Goal: Navigation & Orientation: Find specific page/section

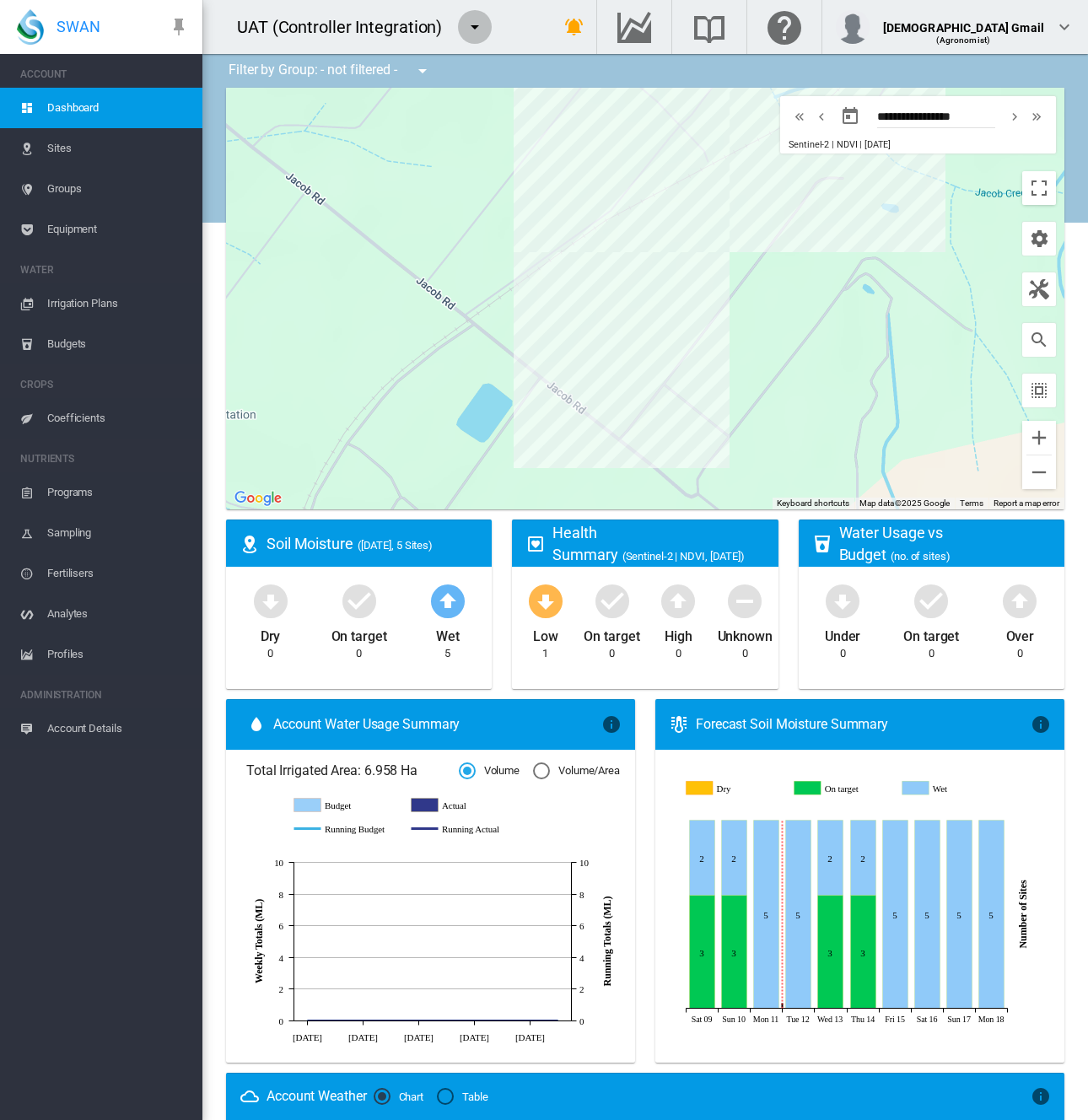
click at [476, 31] on md-icon "icon-menu-down" at bounding box center [475, 26] width 20 height 20
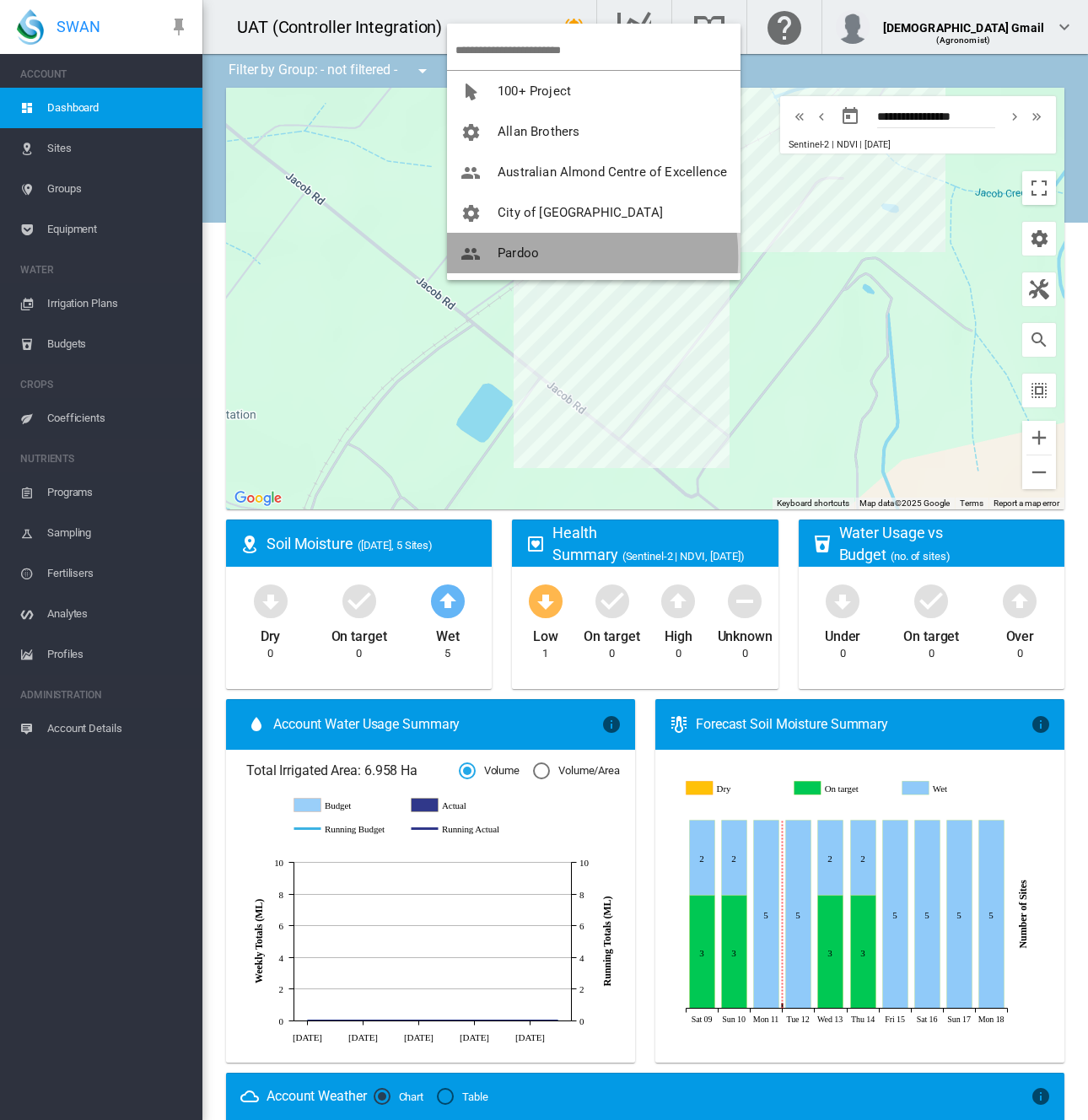
click at [522, 257] on span "Pardoo" at bounding box center [518, 253] width 42 height 15
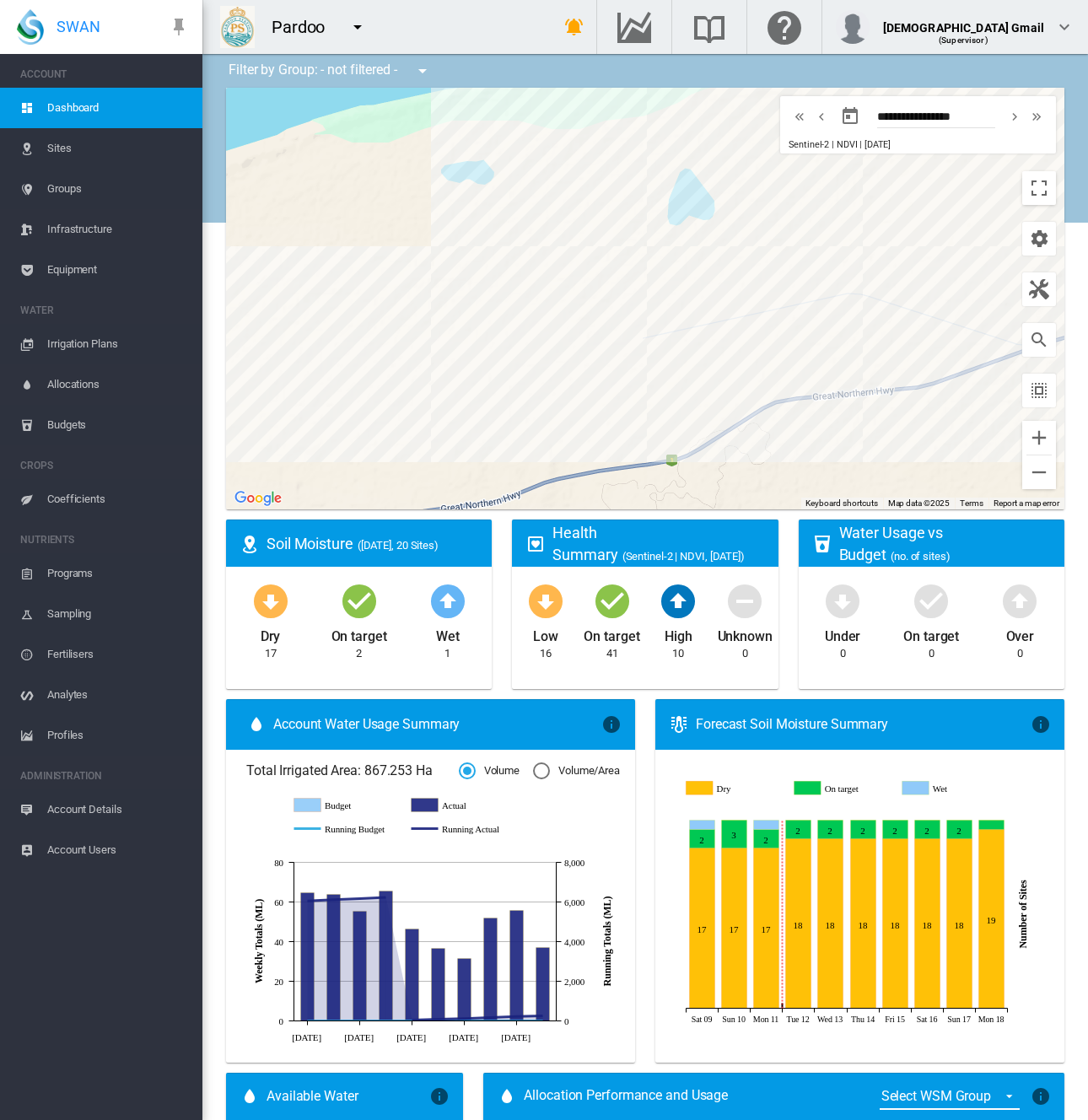
click at [103, 265] on span "Equipment" at bounding box center [118, 270] width 142 height 41
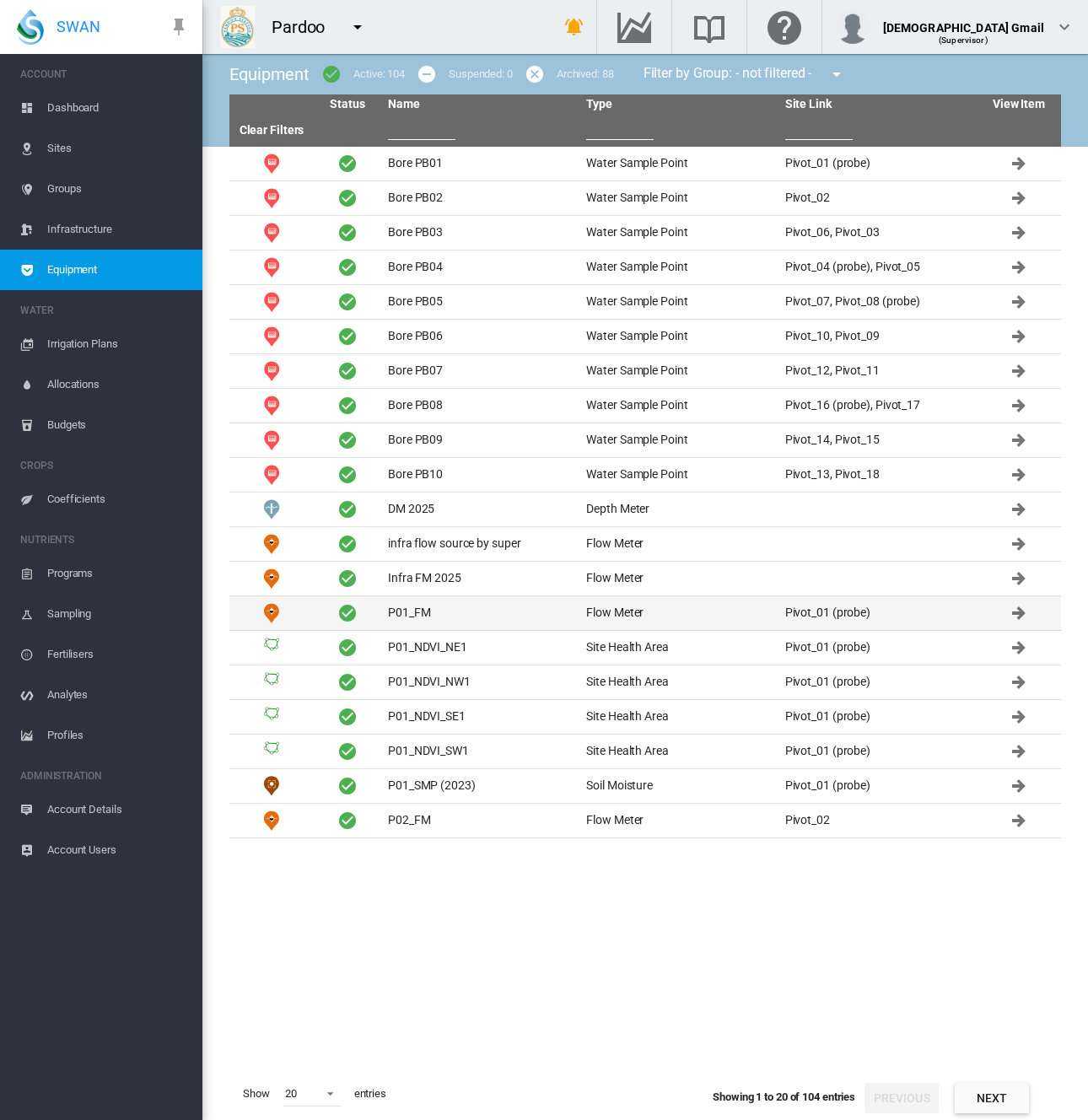
click at [403, 602] on td "P01_FM" at bounding box center [480, 613] width 198 height 34
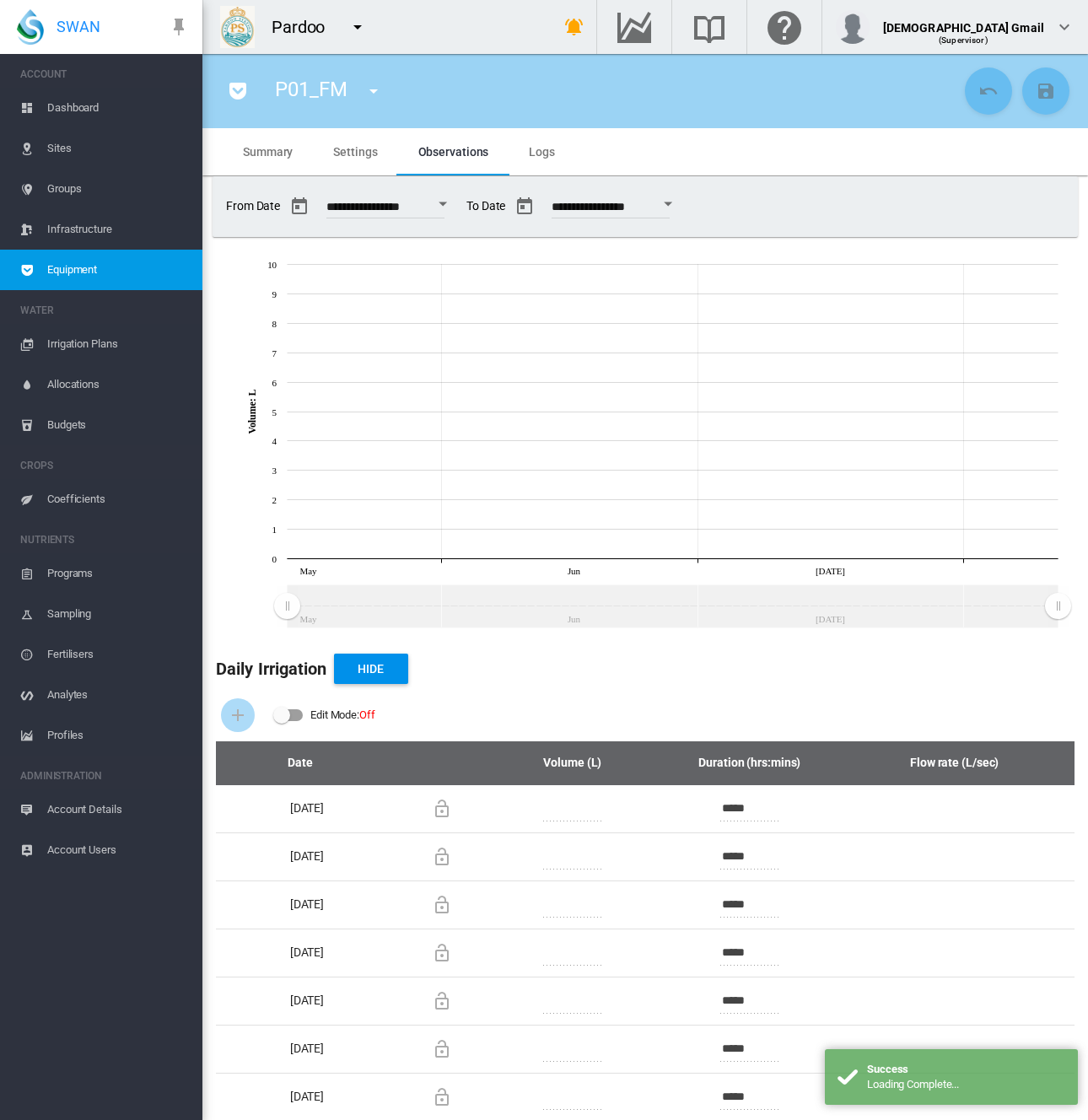
click at [356, 31] on md-icon "icon-menu-down" at bounding box center [357, 26] width 20 height 20
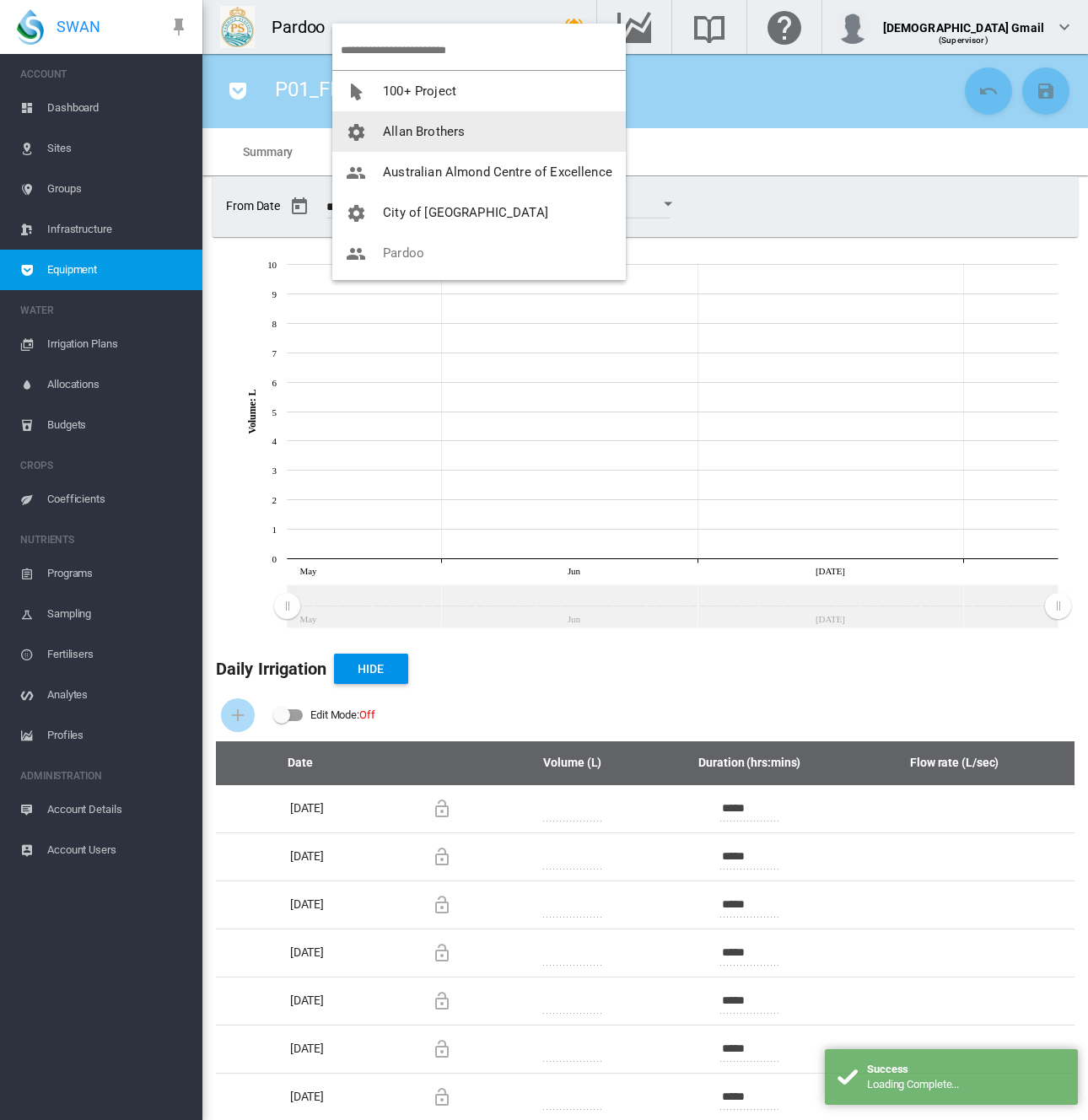
scroll to position [81, 0]
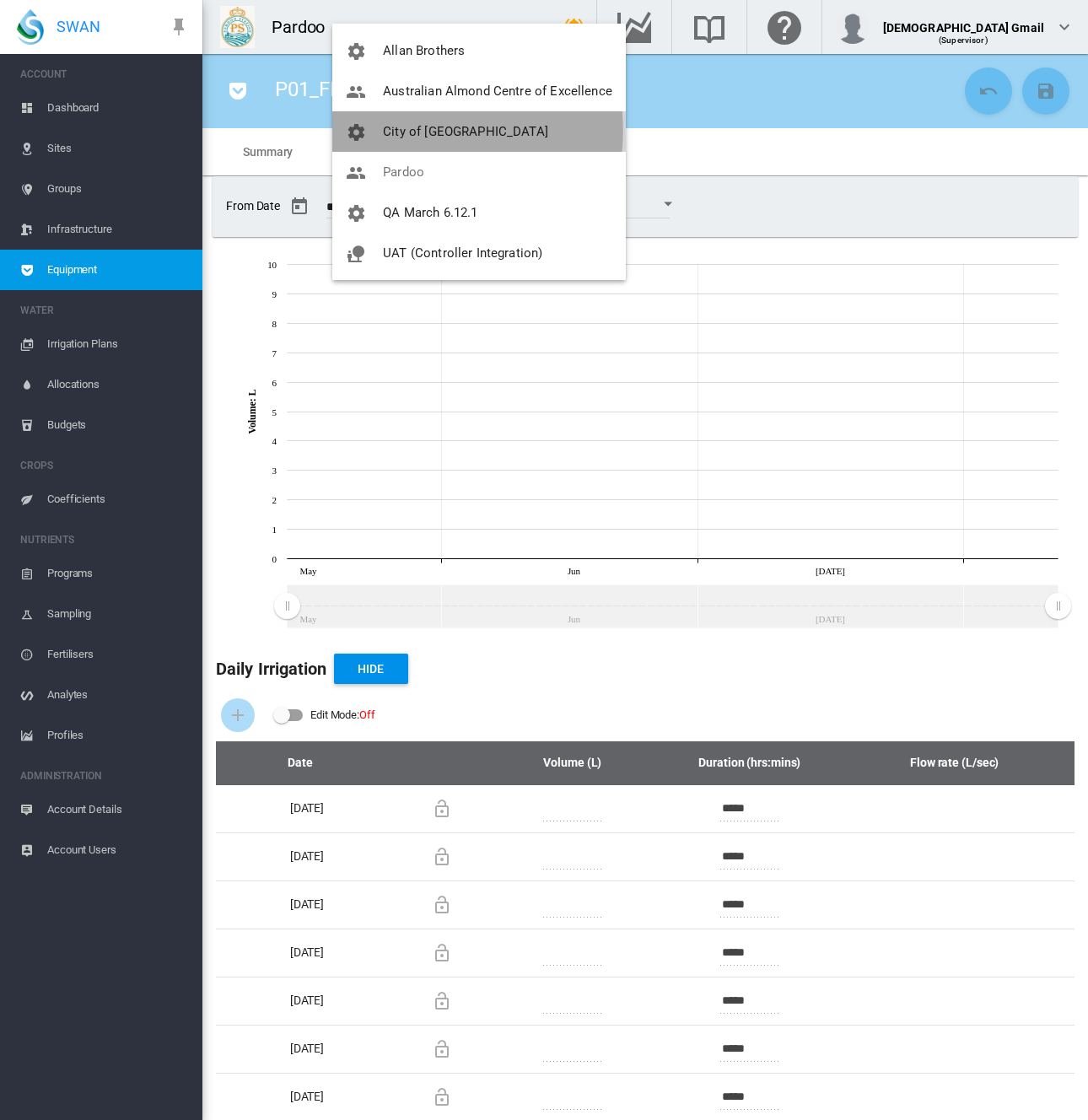
click at [405, 131] on span "City of [GEOGRAPHIC_DATA]" at bounding box center [465, 132] width 165 height 15
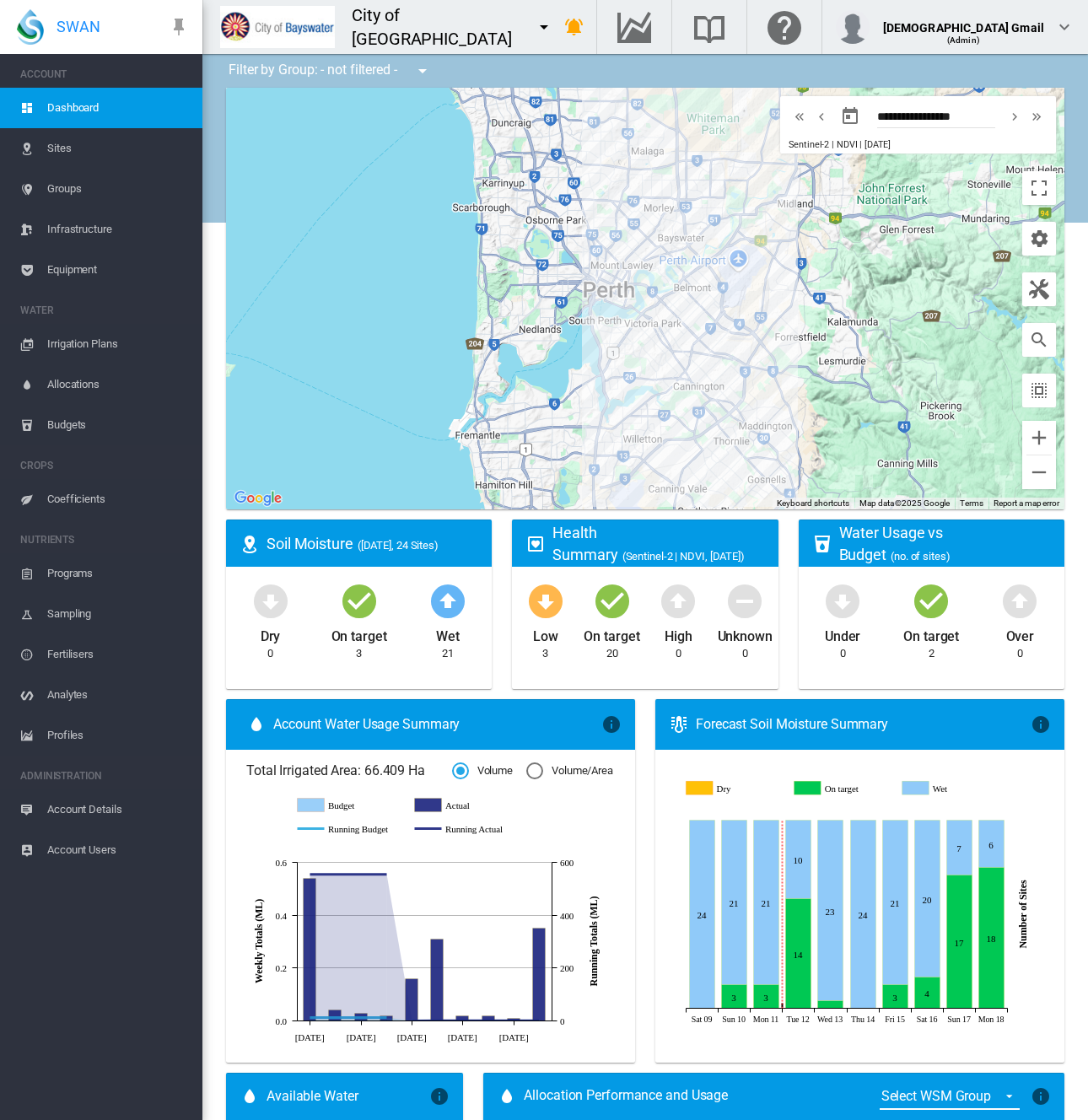
click at [63, 270] on span "Equipment" at bounding box center [118, 270] width 142 height 41
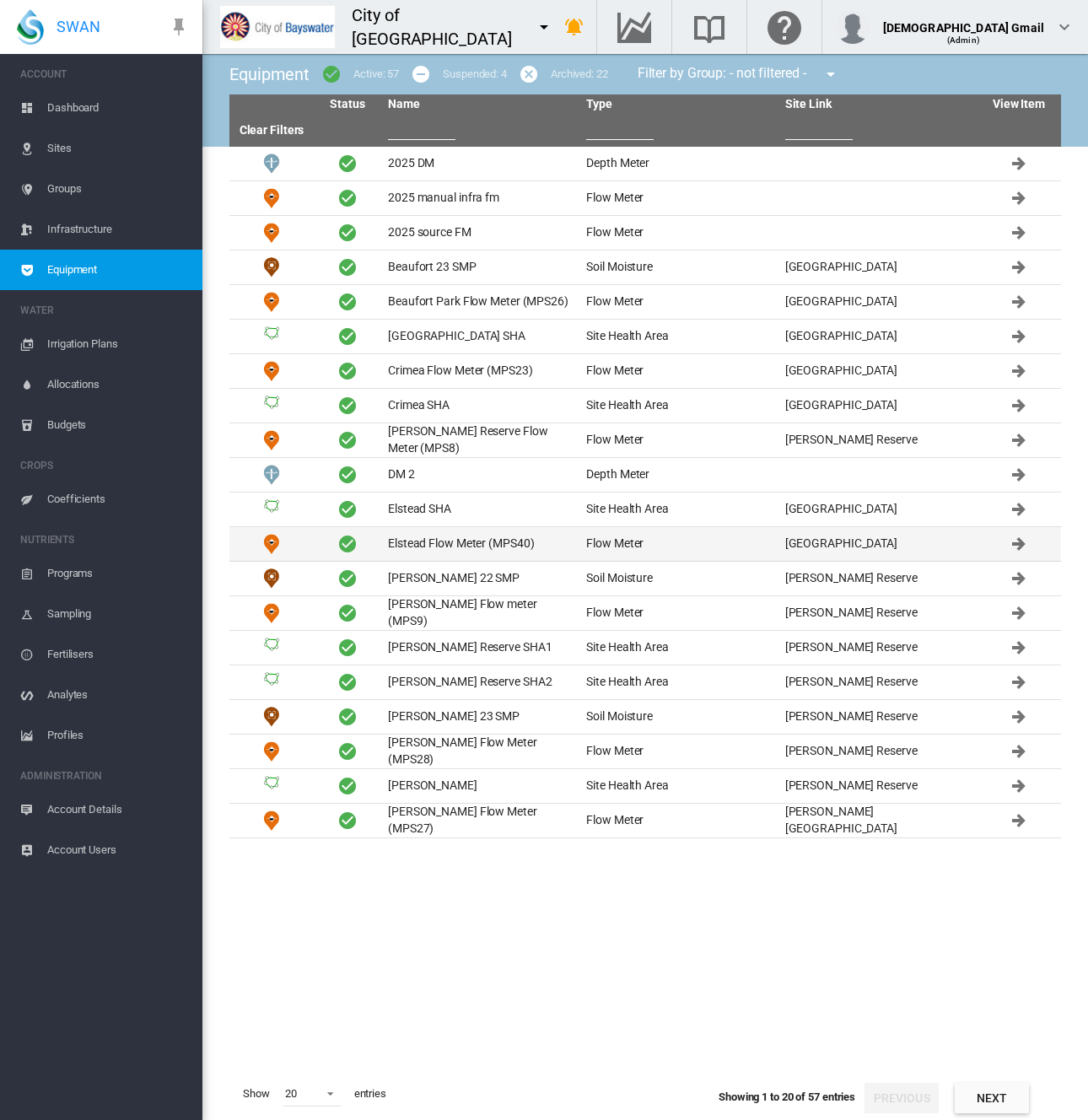
click at [429, 545] on td "Elstead Flow Meter (MPS40)" at bounding box center [480, 544] width 198 height 34
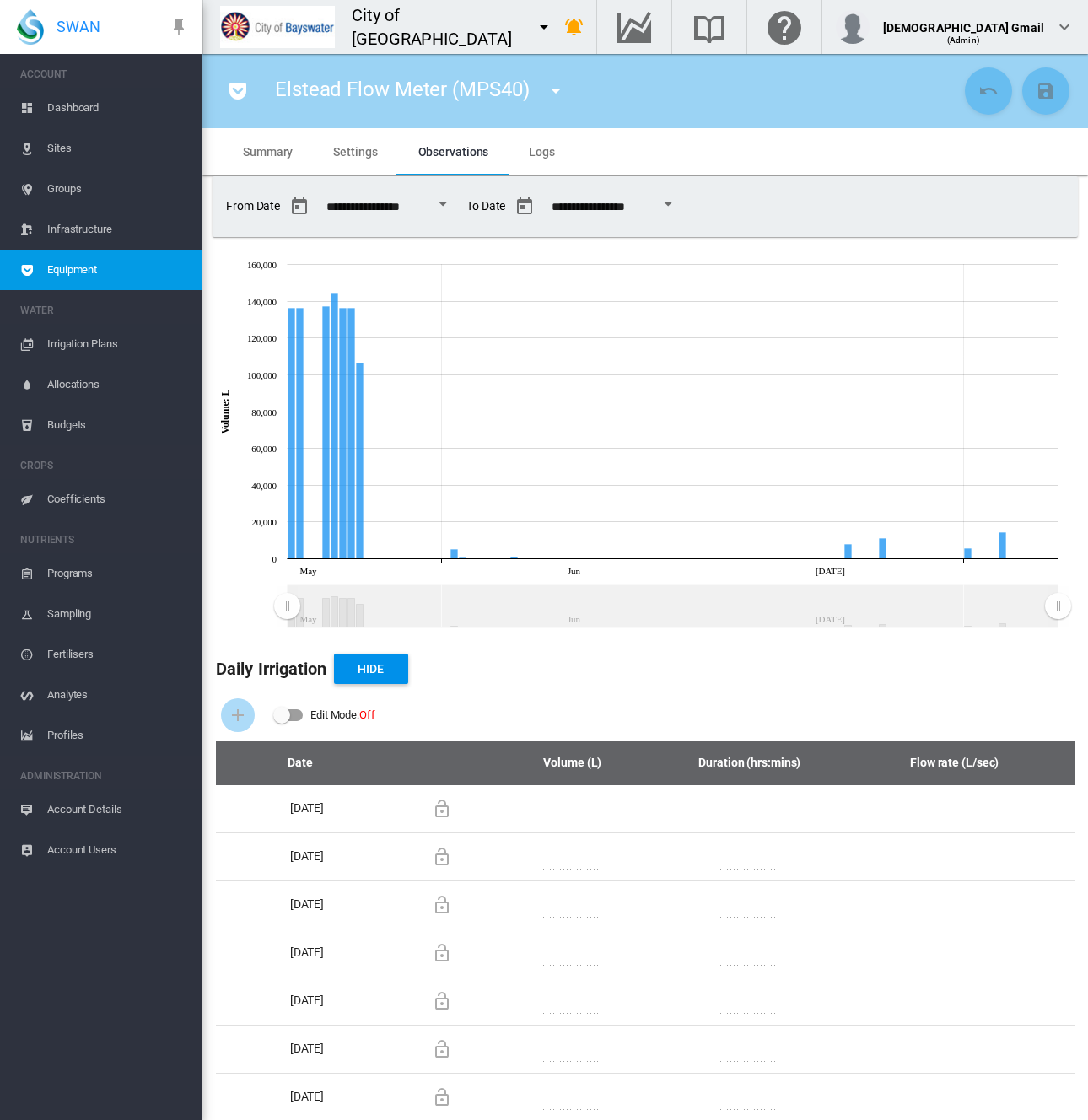
click at [534, 27] on md-icon "icon-menu-down" at bounding box center [544, 26] width 20 height 20
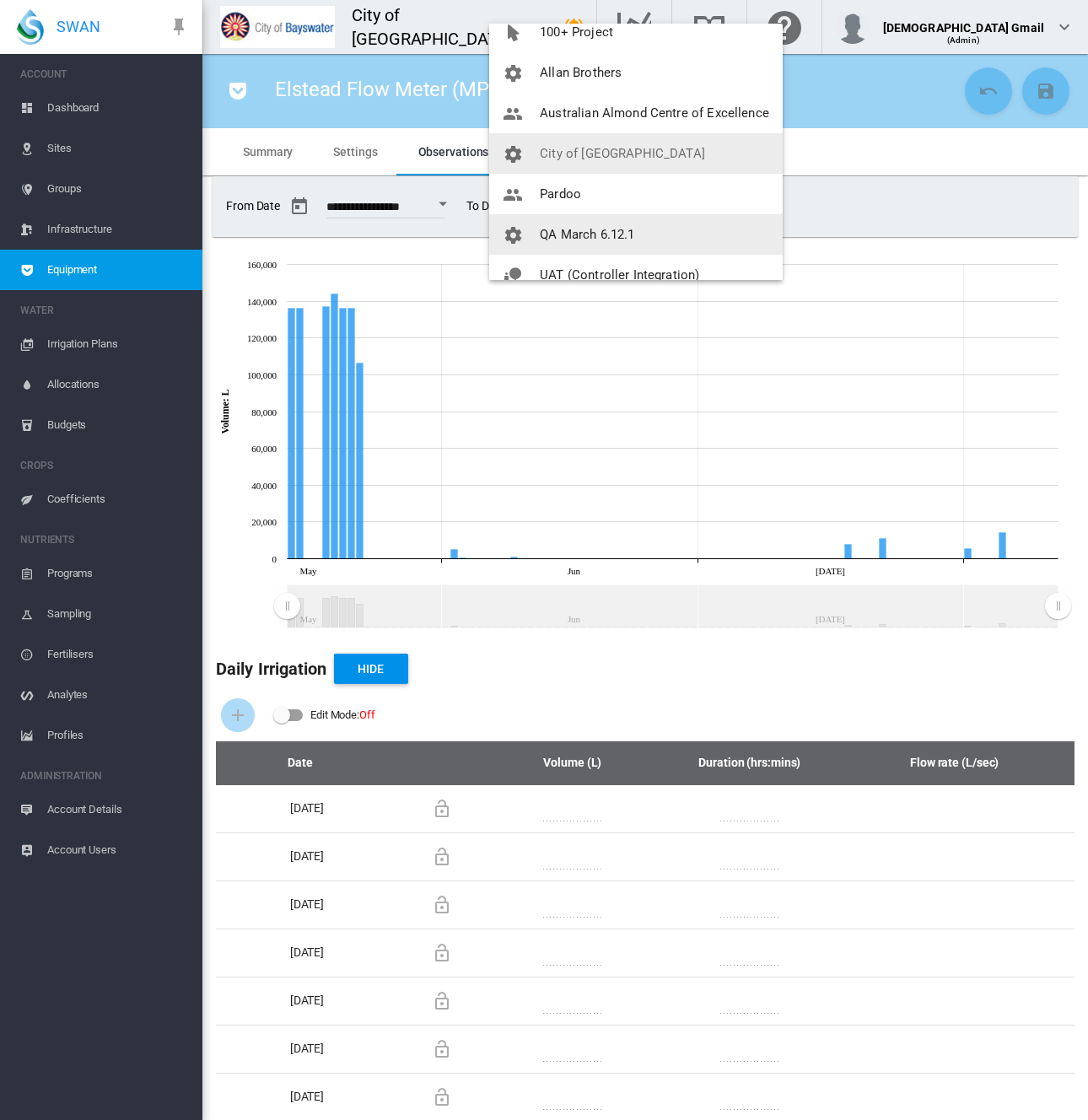
scroll to position [81, 0]
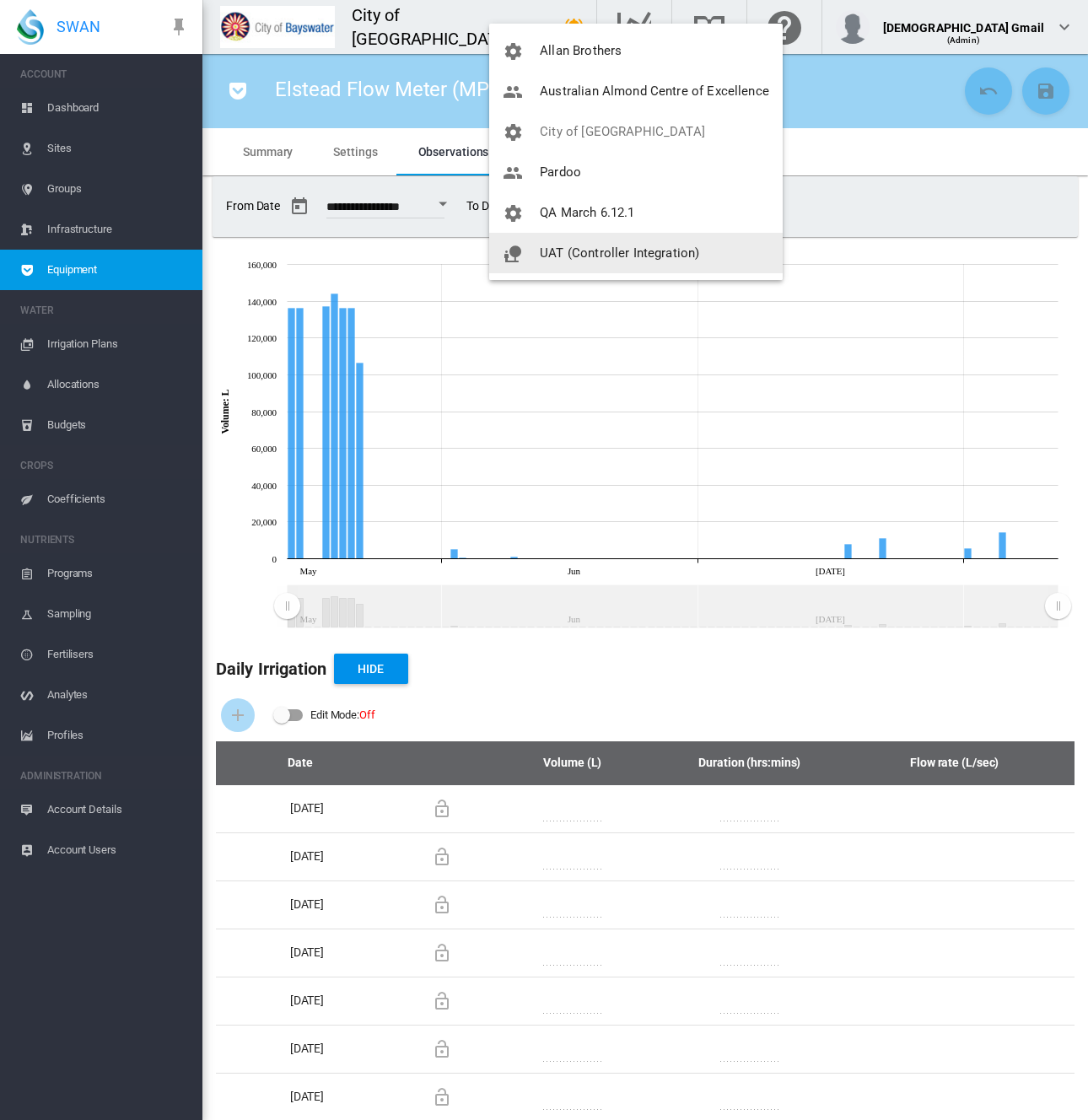
click at [585, 252] on span "UAT (Controller Integration)" at bounding box center [619, 253] width 160 height 15
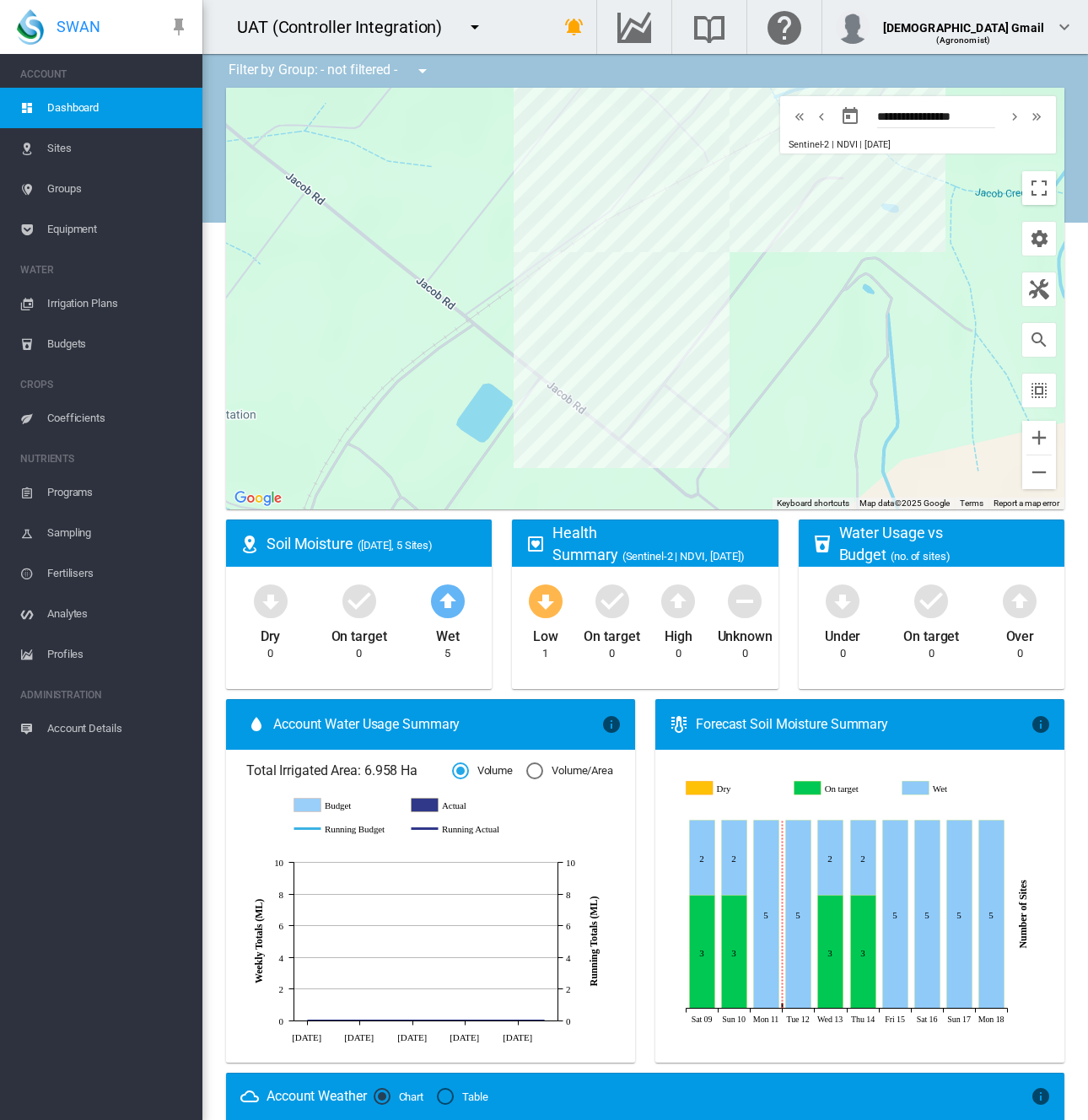
click at [81, 240] on span "Equipment" at bounding box center [118, 229] width 142 height 41
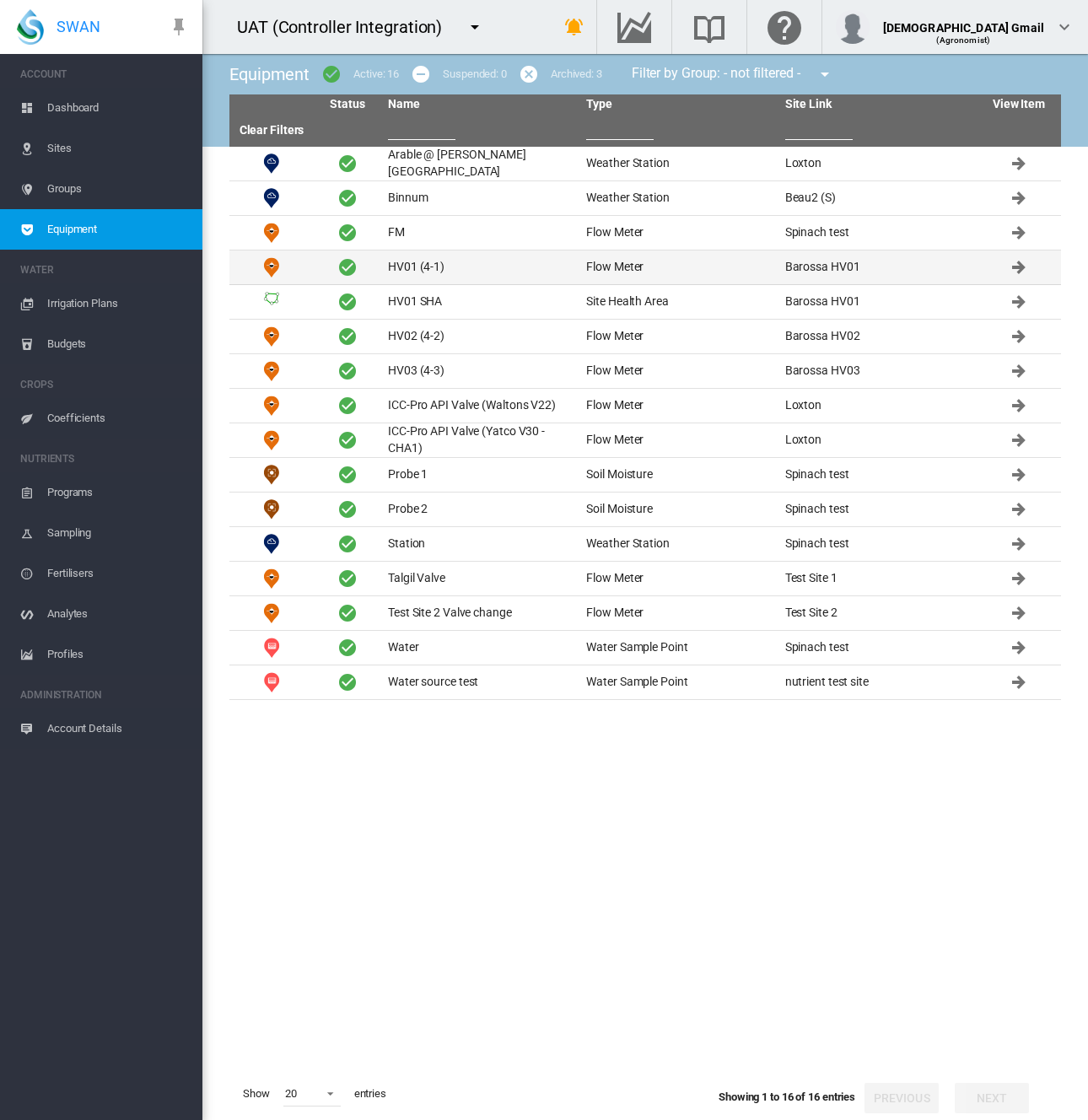
click at [424, 260] on td "HV01 (4-1)" at bounding box center [480, 267] width 198 height 34
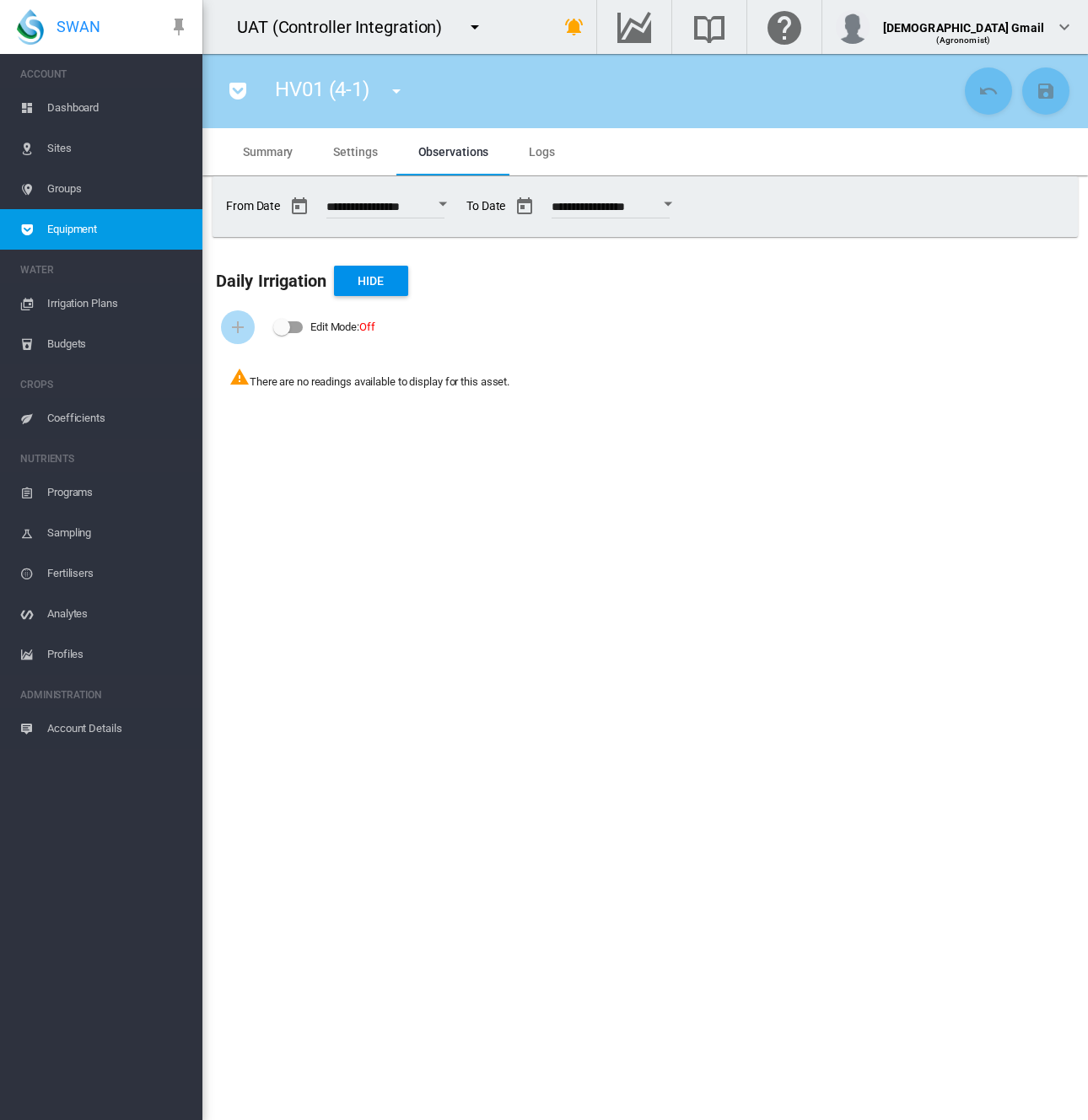
click at [230, 97] on md-icon "icon-pocket" at bounding box center [237, 91] width 20 height 20
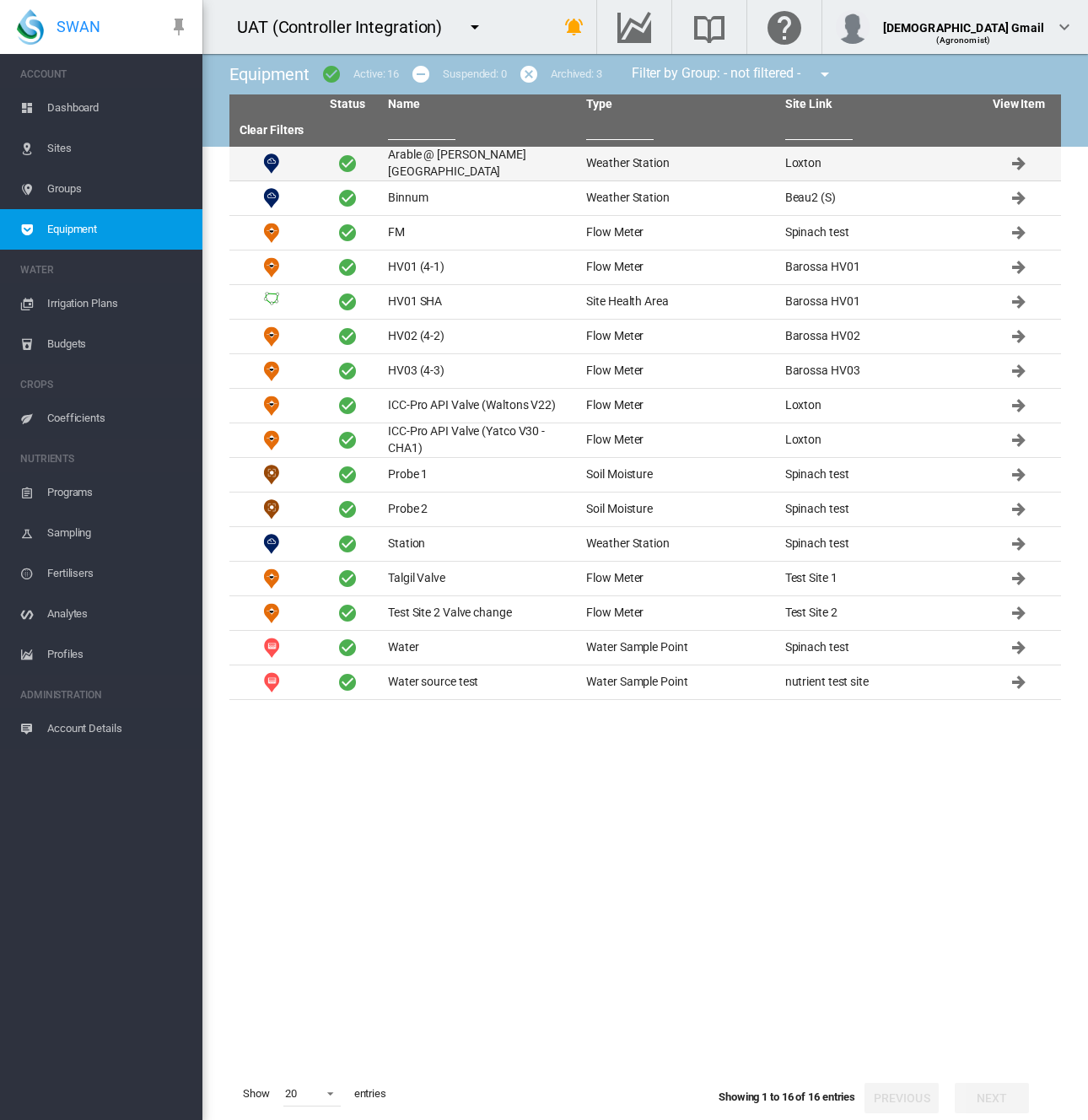
click at [454, 165] on td "Arable @ [PERSON_NAME][GEOGRAPHIC_DATA]" at bounding box center [480, 163] width 198 height 34
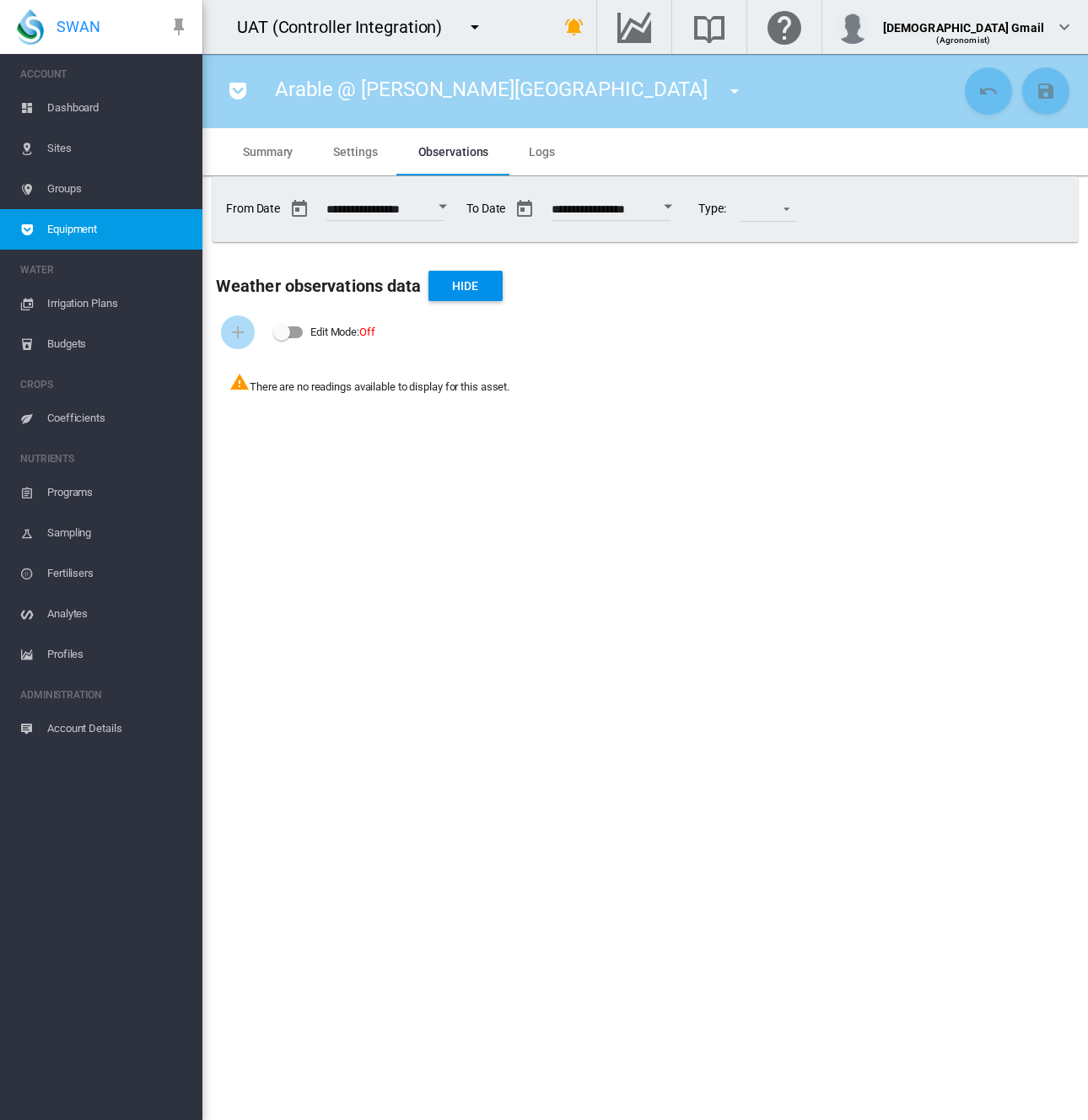
click at [465, 25] on md-icon "icon-menu-down" at bounding box center [475, 26] width 20 height 20
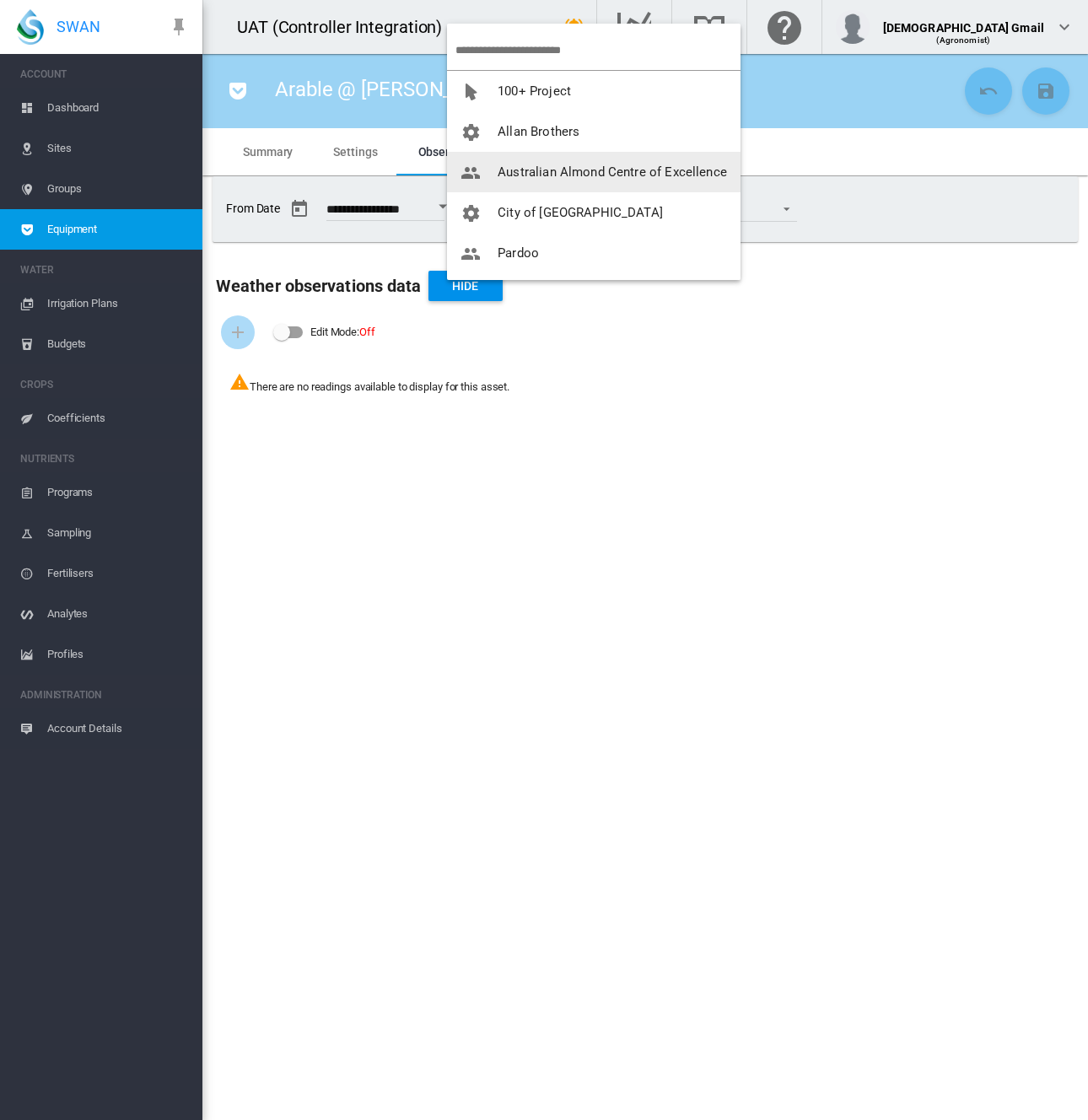
scroll to position [81, 0]
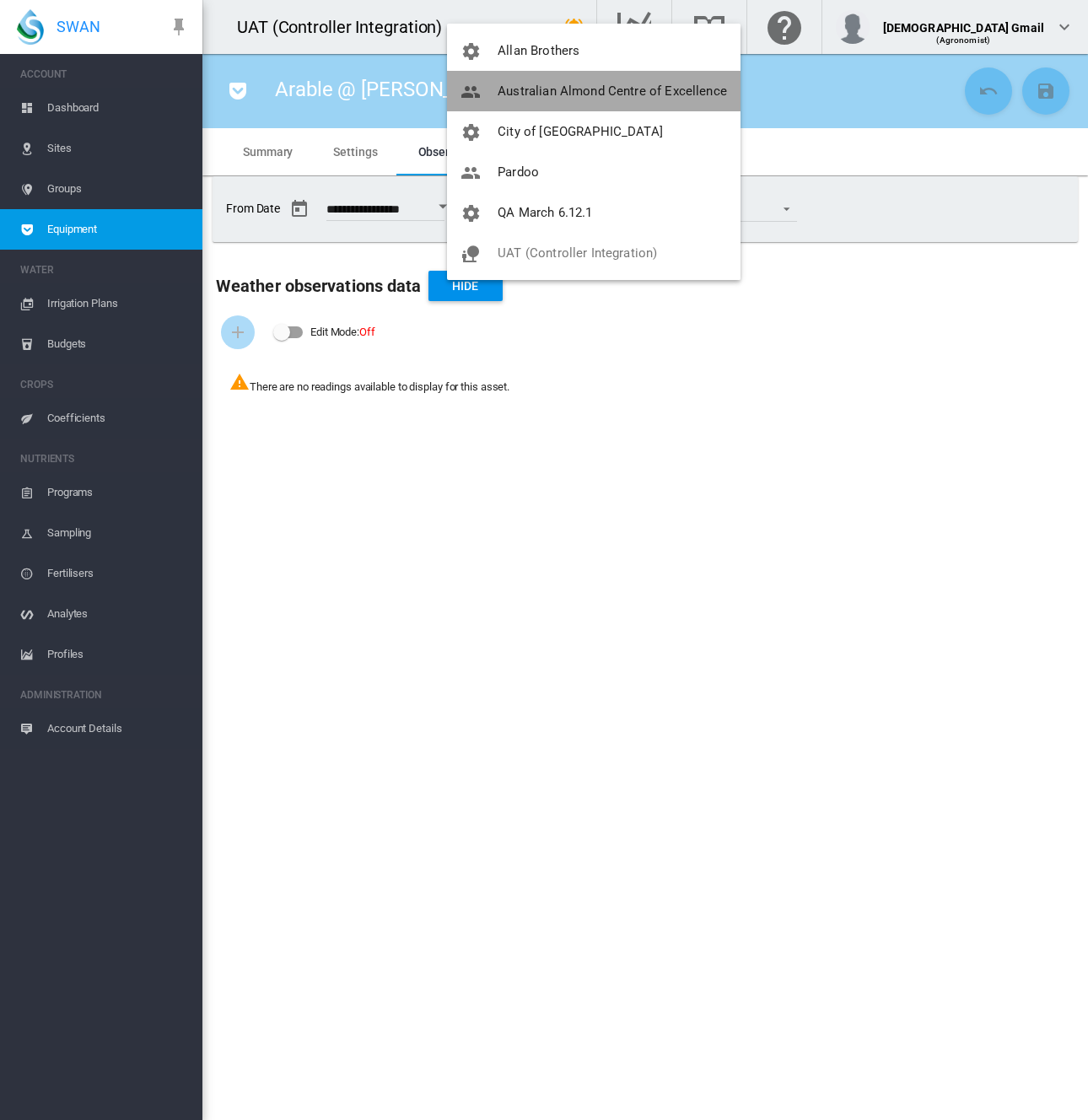
click at [642, 103] on button "Australian Almond Centre of Excellence" at bounding box center [593, 91] width 293 height 41
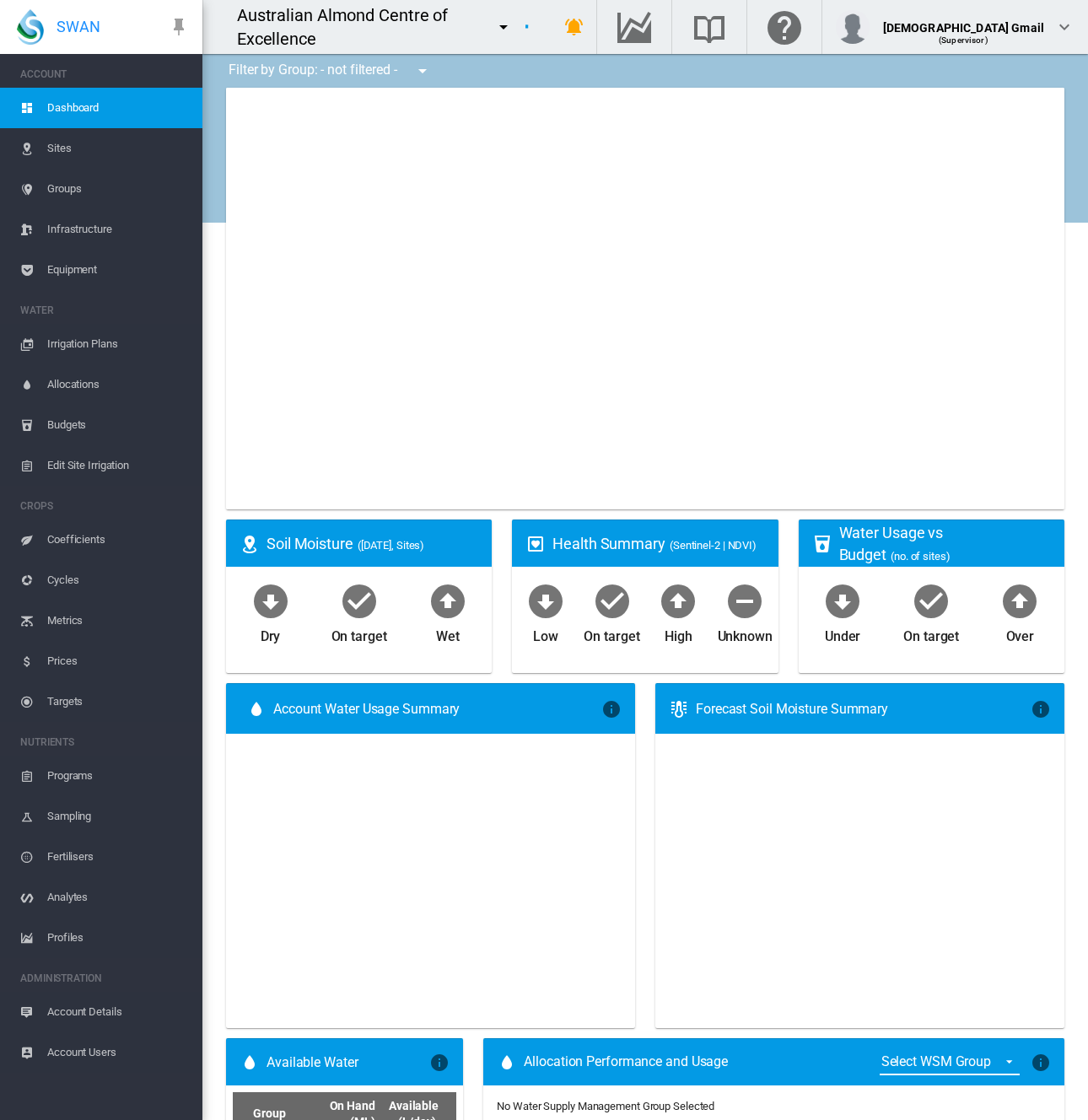
type input "**********"
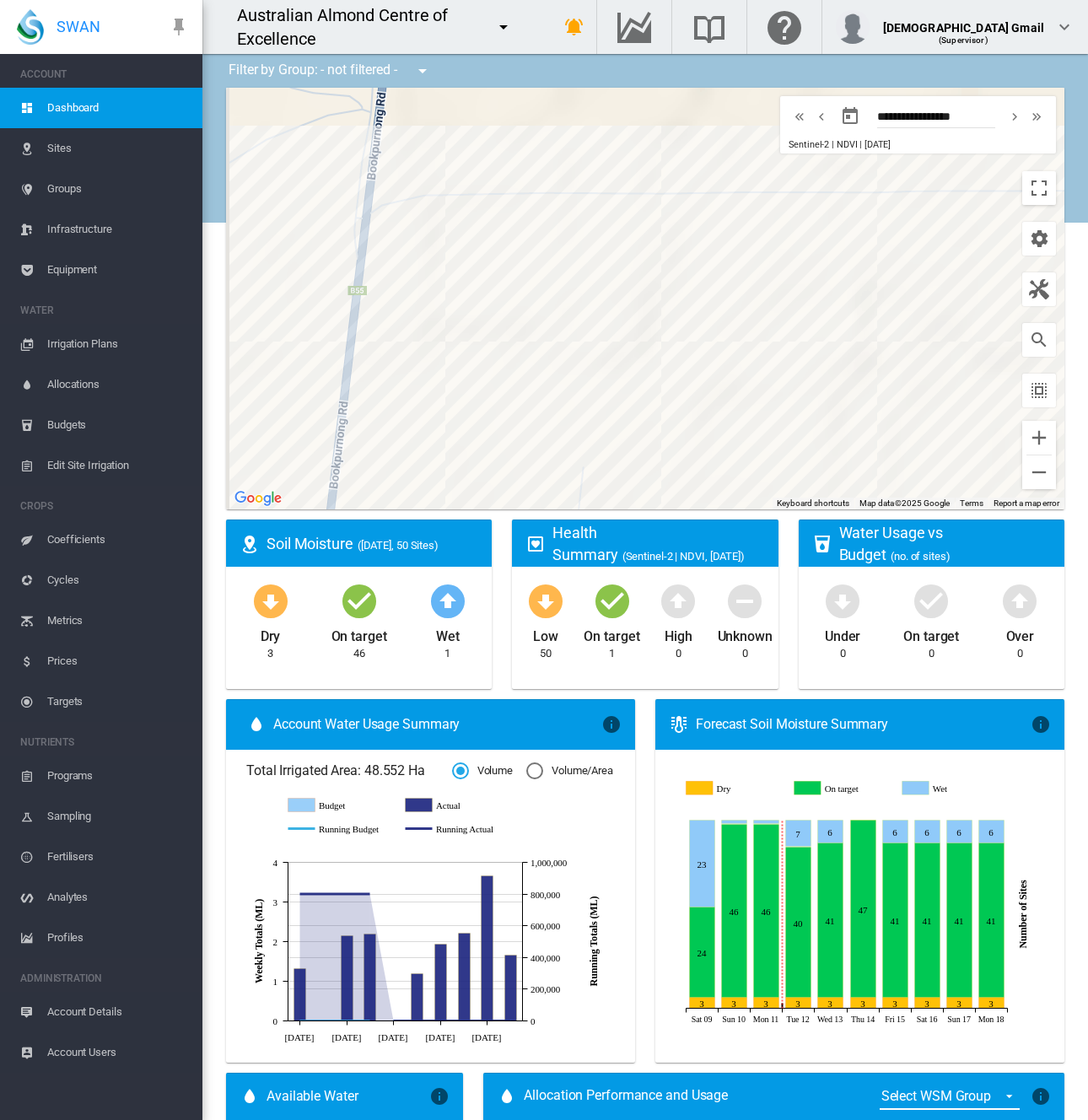
click at [73, 266] on span "Equipment" at bounding box center [118, 270] width 142 height 41
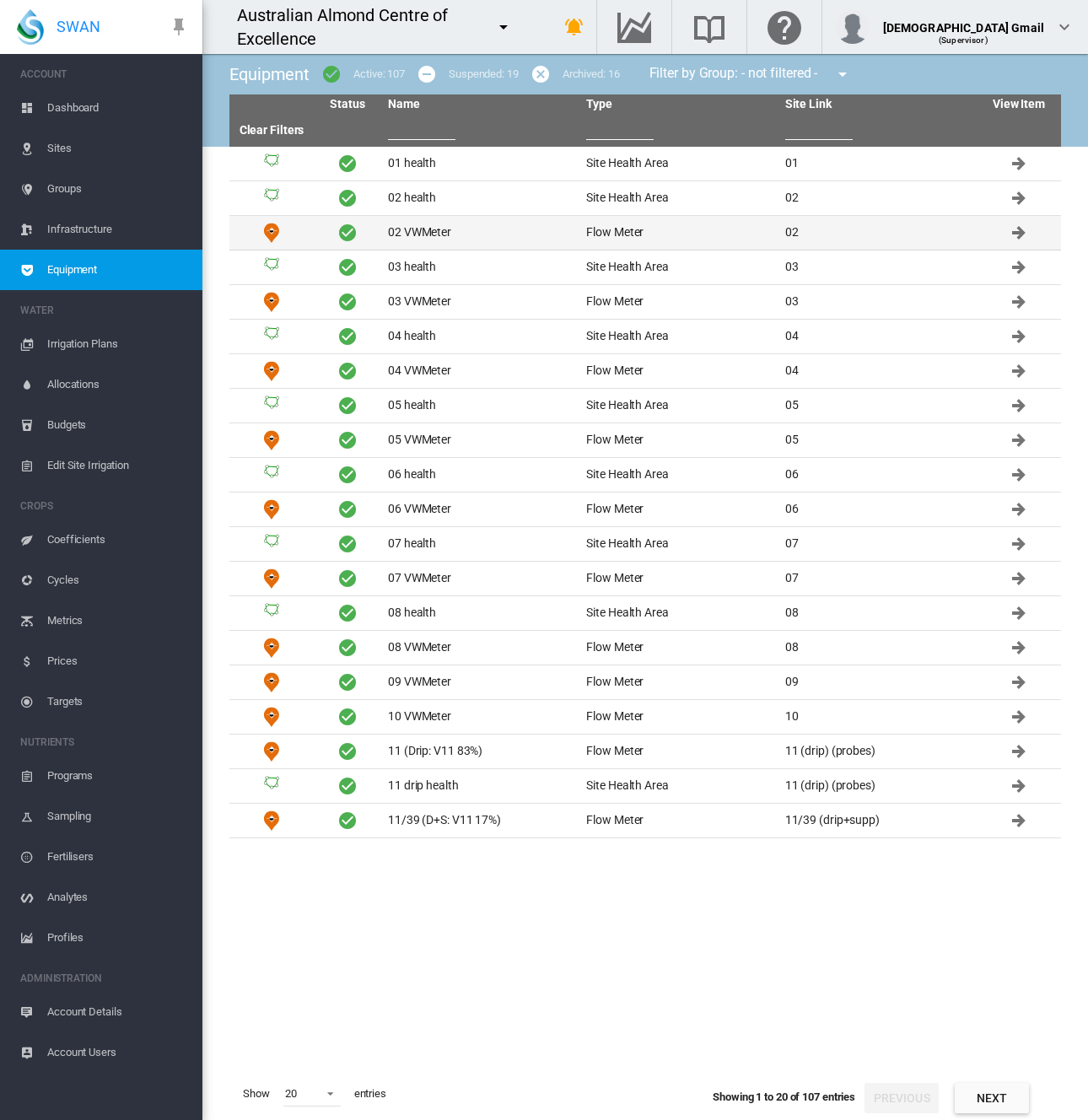
click at [429, 230] on td "02 VWMeter" at bounding box center [480, 232] width 198 height 34
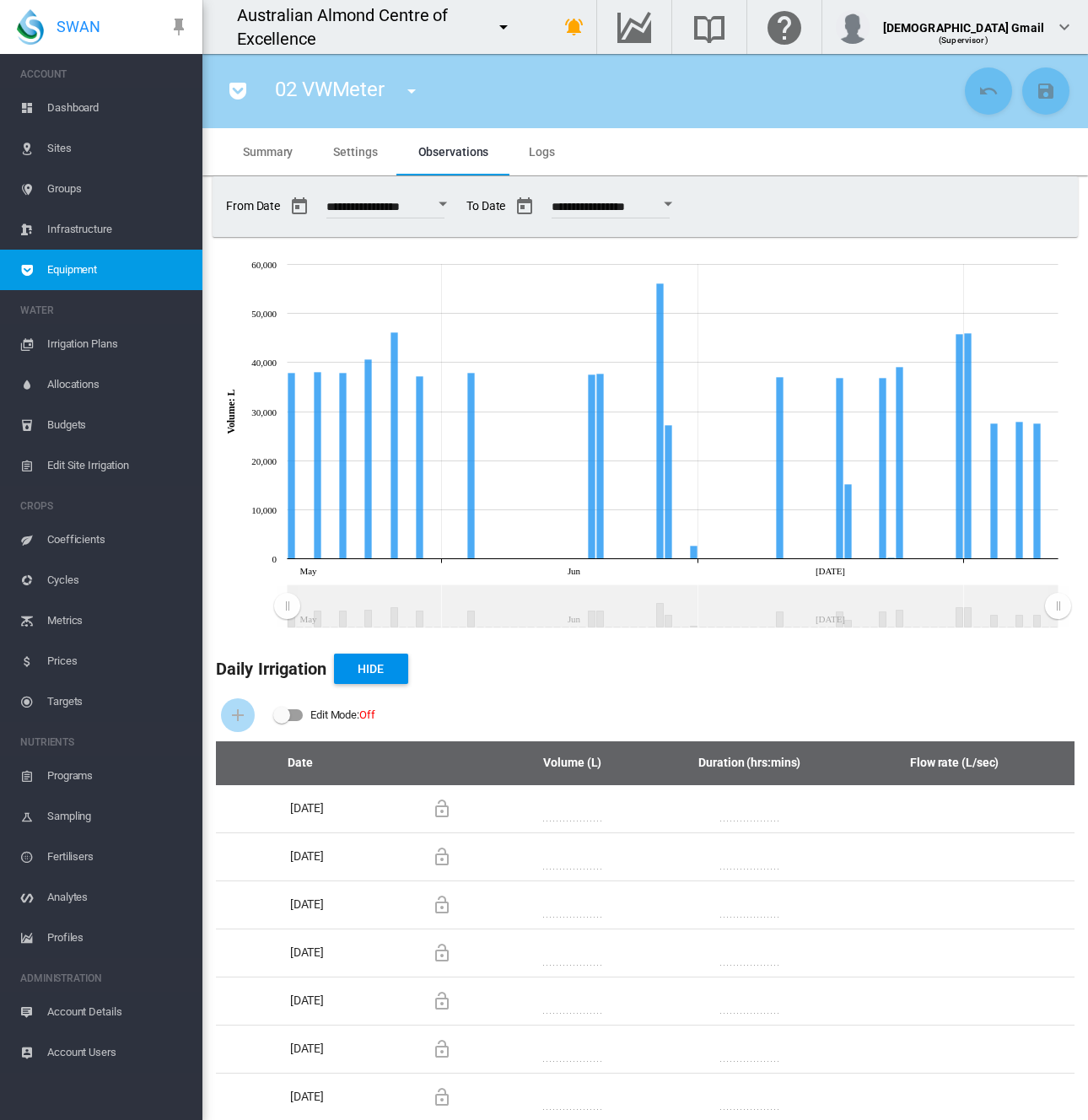
click at [141, 251] on span "Equipment" at bounding box center [118, 270] width 142 height 41
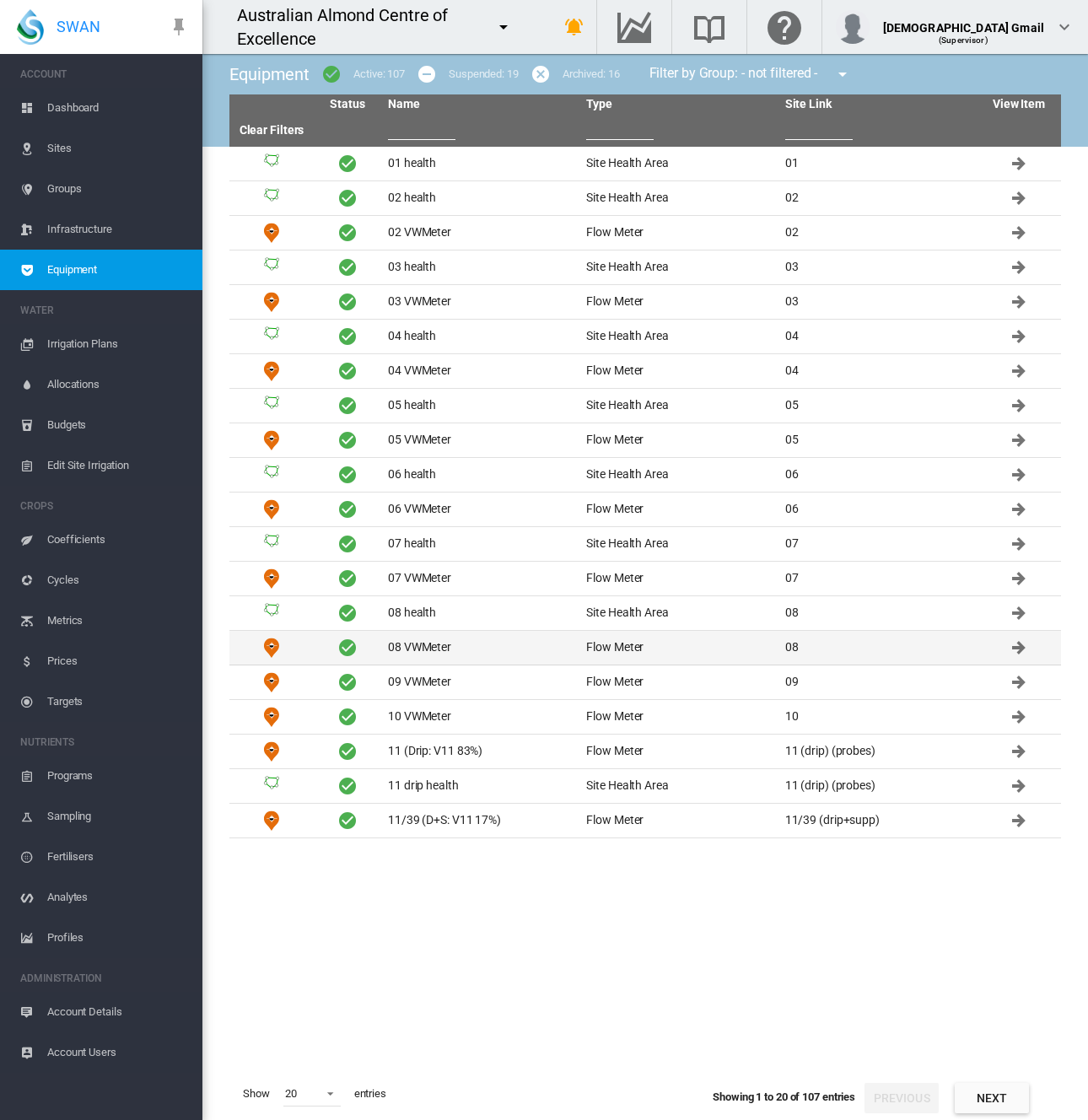
click at [450, 643] on td "08 VWMeter" at bounding box center [480, 647] width 198 height 34
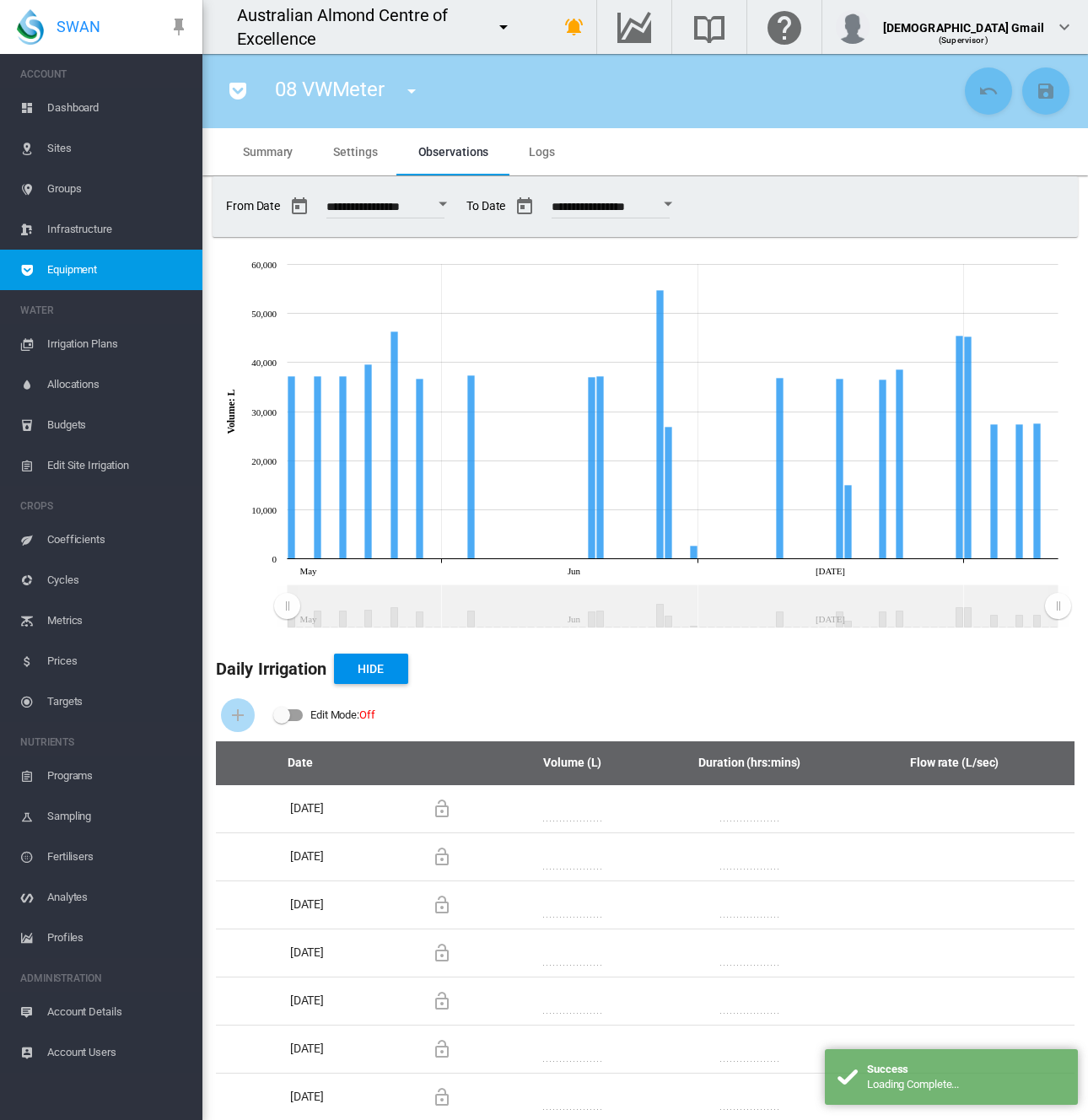
drag, startPoint x: 234, startPoint y: 20, endPoint x: 529, endPoint y: 40, distance: 295.7
click at [525, 40] on div "Australian Almond Centre of Excellence" at bounding box center [364, 26] width 322 height 47
copy div "Australian Almond Centre of Excellence"
